Goal: Task Accomplishment & Management: Use online tool/utility

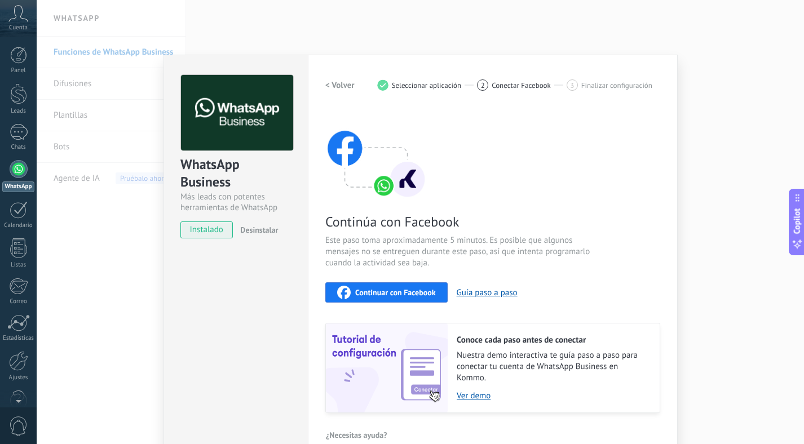
click at [736, 91] on div "WhatsApp Business Más leads con potentes herramientas de WhatsApp instalado Des…" at bounding box center [420, 222] width 767 height 444
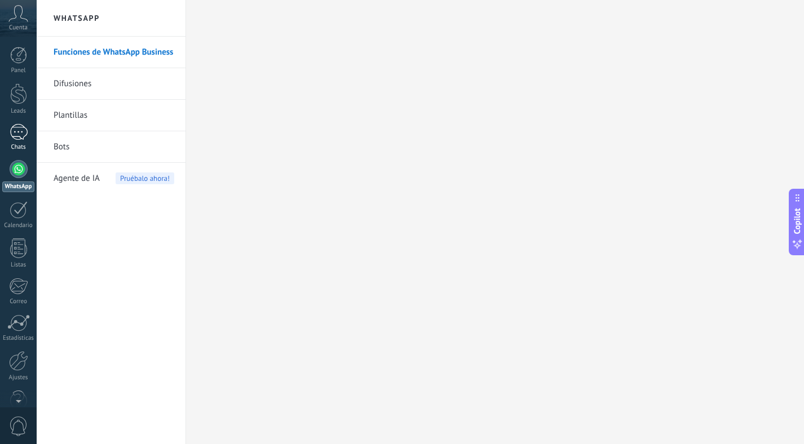
click at [22, 137] on div at bounding box center [19, 132] width 18 height 16
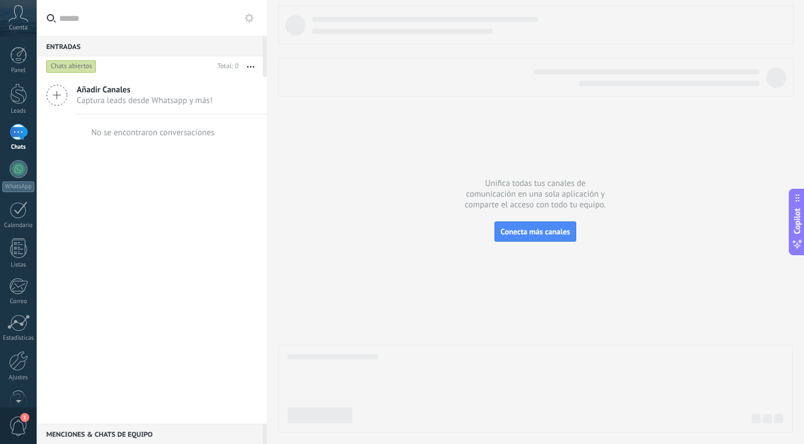
click at [110, 118] on div "No se encontraron conversaciones" at bounding box center [152, 132] width 126 height 36
click at [103, 108] on div "Añadir Canales Captura leads desde Whatsapp y más!" at bounding box center [152, 96] width 230 height 38
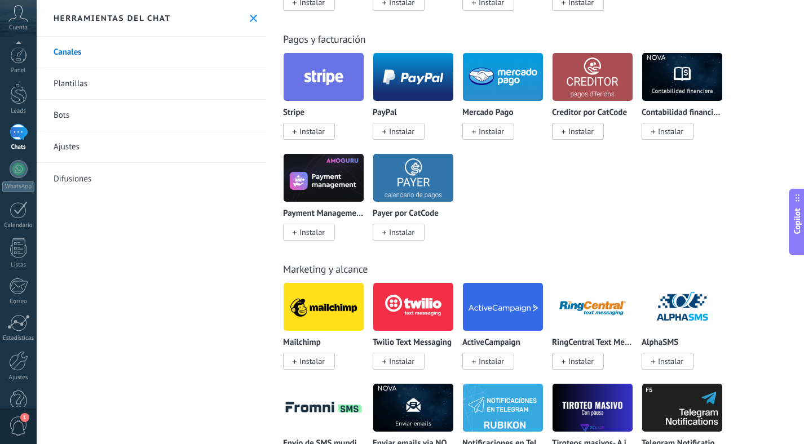
scroll to position [25, 0]
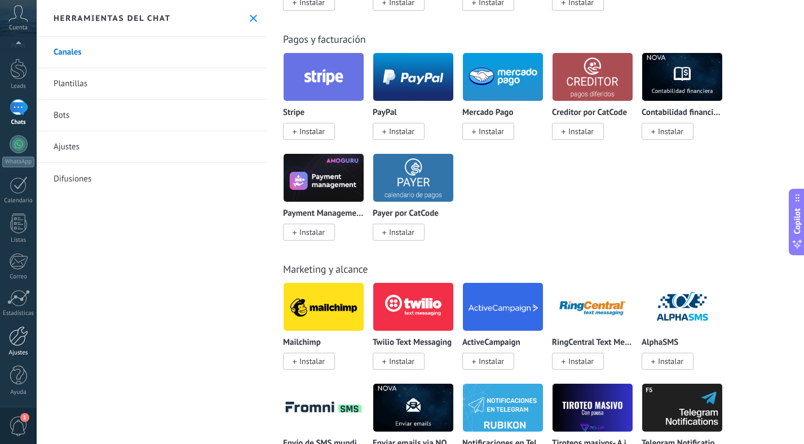
click at [21, 346] on link "Ajustes" at bounding box center [18, 341] width 37 height 30
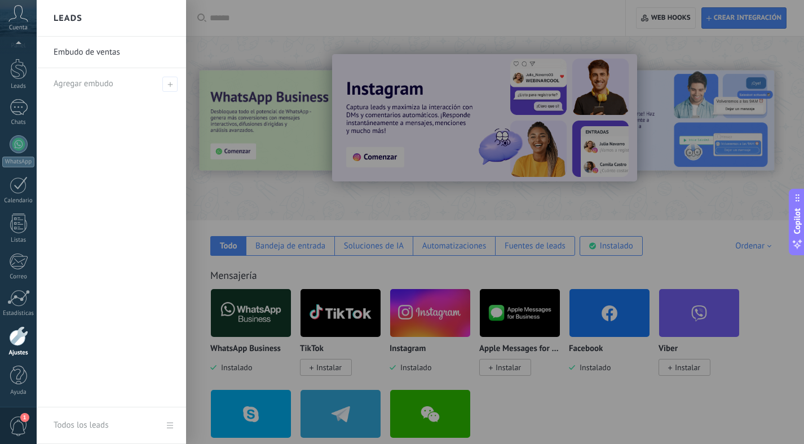
scroll to position [18, 0]
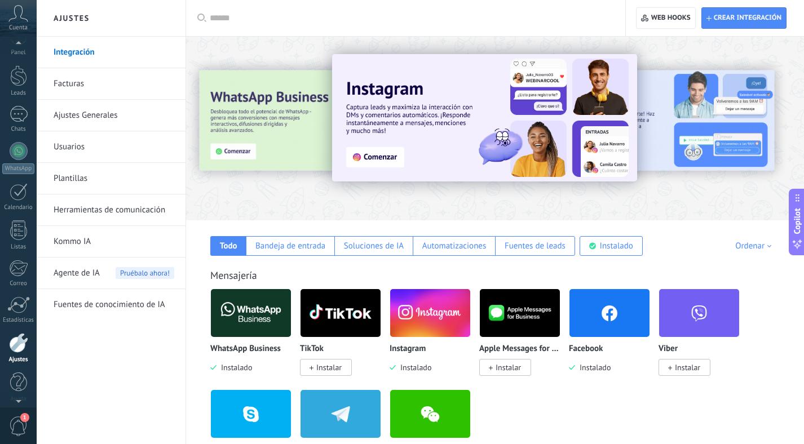
click at [20, 27] on span "Cuenta" at bounding box center [18, 27] width 19 height 7
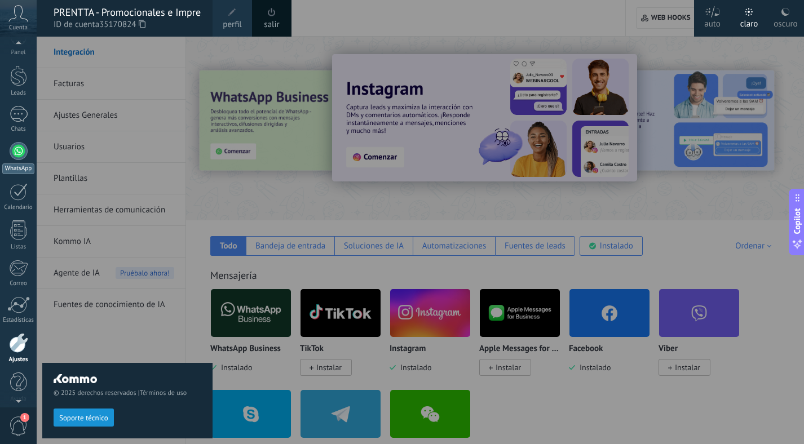
click at [20, 144] on div at bounding box center [19, 151] width 18 height 18
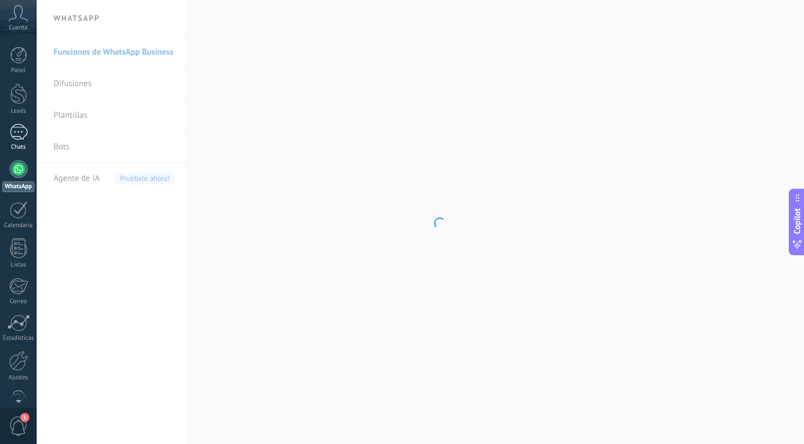
click at [23, 136] on div at bounding box center [19, 132] width 18 height 16
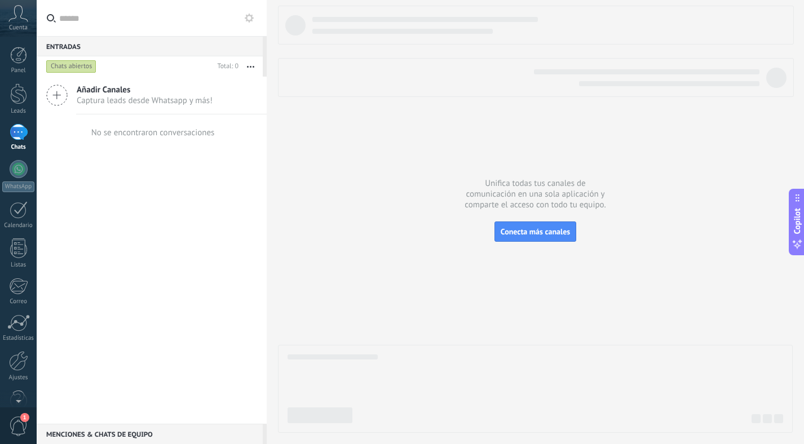
click at [150, 102] on span "Captura leads desde Whatsapp y más!" at bounding box center [145, 100] width 136 height 11
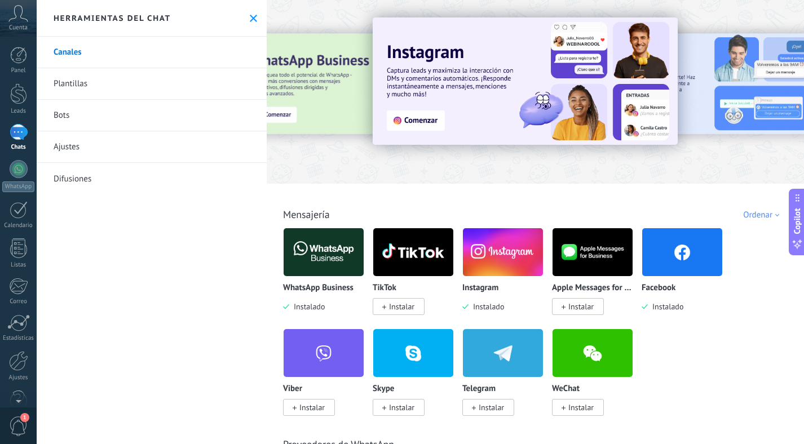
click at [769, 215] on div "Ordenar" at bounding box center [763, 215] width 40 height 11
click at [155, 78] on link "Plantillas" at bounding box center [152, 84] width 230 height 32
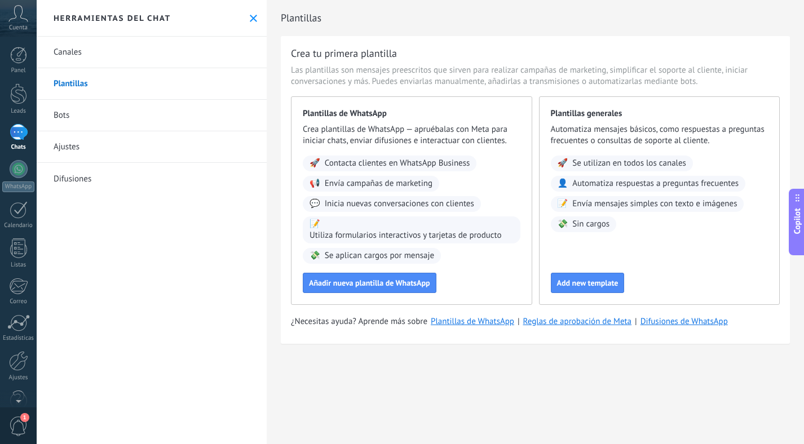
click at [115, 126] on link "Bots" at bounding box center [152, 116] width 230 height 32
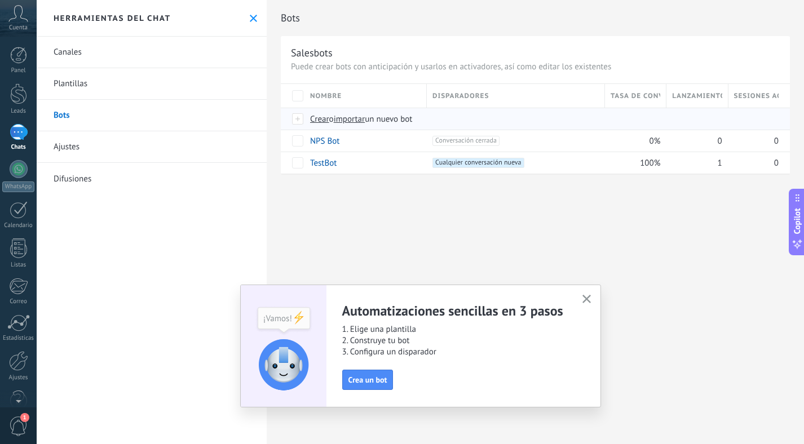
click at [318, 116] on span "Crear" at bounding box center [319, 119] width 19 height 11
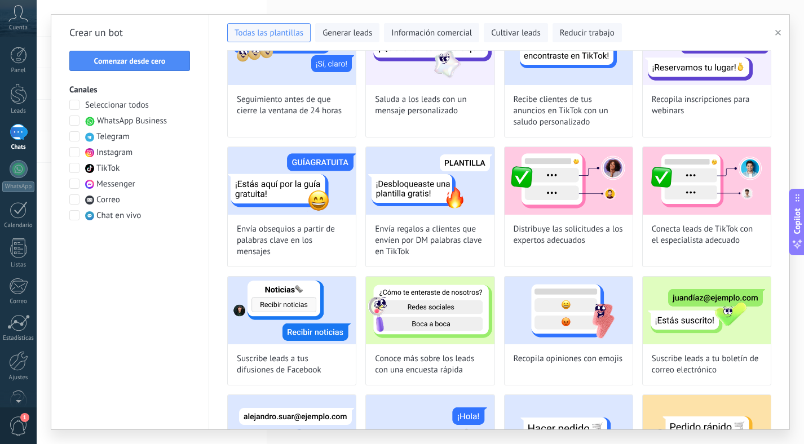
scroll to position [689, 0]
